Goal: Task Accomplishment & Management: Complete application form

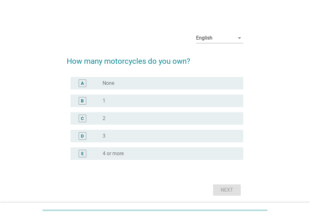
click at [114, 98] on div "radio_button_unchecked 1" at bounding box center [168, 101] width 131 height 6
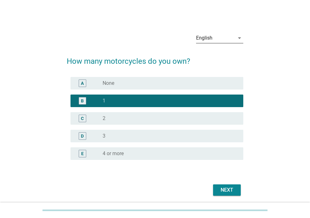
click at [230, 37] on div "English" at bounding box center [215, 38] width 38 height 10
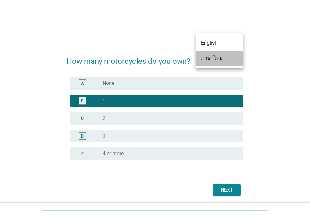
click at [223, 58] on div "ภาษาไทย" at bounding box center [219, 58] width 37 height 8
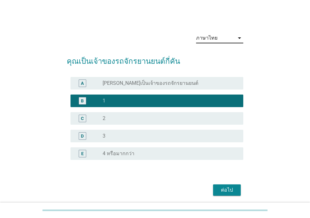
click at [230, 186] on button "ต่อไป" at bounding box center [227, 190] width 28 height 11
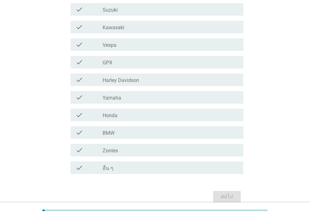
click at [120, 118] on div "check_box_outline_blank Honda" at bounding box center [171, 115] width 136 height 8
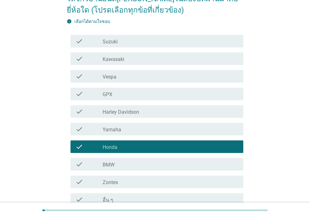
scroll to position [124, 0]
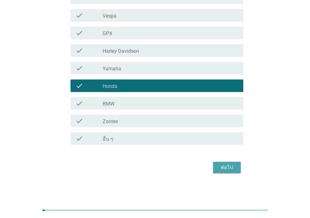
click at [216, 167] on button "ต่อไป" at bounding box center [227, 167] width 28 height 11
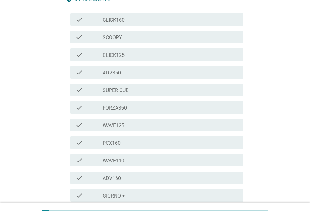
scroll to position [157, 0]
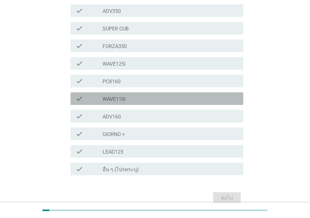
click at [139, 95] on div "check_box_outline_blank WAVE110i" at bounding box center [171, 99] width 136 height 8
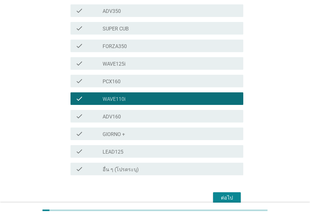
click at [146, 57] on div "check check_box_outline_blank WAVE125i" at bounding box center [157, 63] width 173 height 13
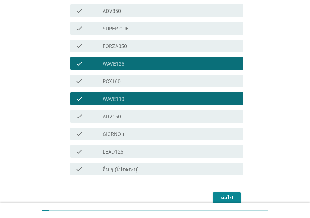
click at [170, 93] on div "check check_box_outline_blank WAVE110i" at bounding box center [157, 99] width 173 height 13
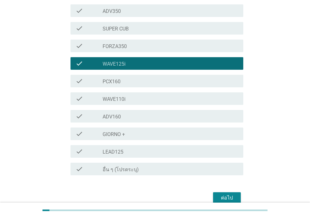
click at [230, 193] on button "ต่อไป" at bounding box center [227, 198] width 28 height 11
